Goal: Information Seeking & Learning: Find specific fact

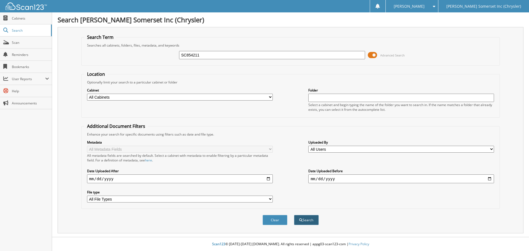
type input "SC854211"
click at [308, 220] on button "Search" at bounding box center [306, 220] width 25 height 10
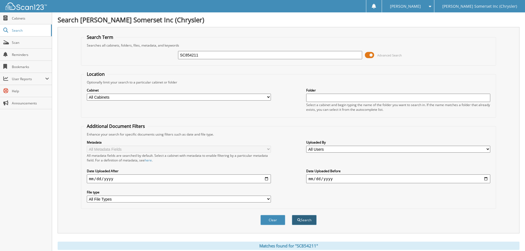
click at [309, 218] on button "Search" at bounding box center [304, 220] width 25 height 10
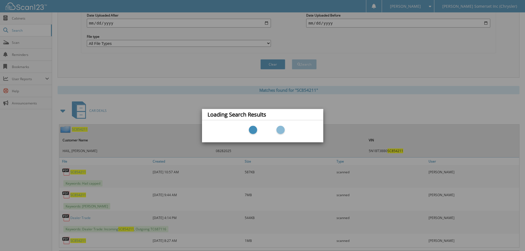
scroll to position [165, 0]
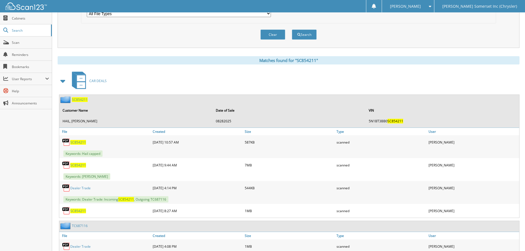
scroll to position [193, 0]
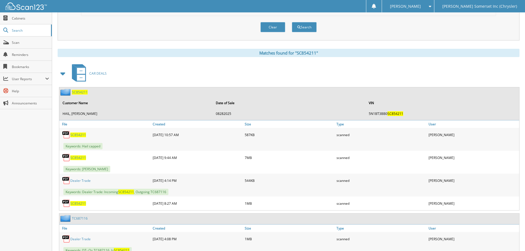
click at [79, 159] on span "SC854211" at bounding box center [78, 157] width 16 height 5
click at [345, 56] on div "Matches found for "SC854211"" at bounding box center [288, 53] width 461 height 8
